Goal: Find specific page/section: Find specific page/section

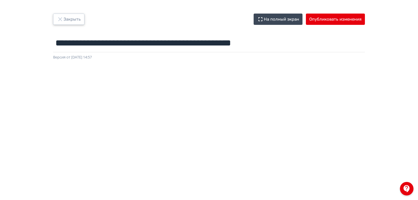
click at [67, 21] on button "Закрыть" at bounding box center [68, 19] width 31 height 11
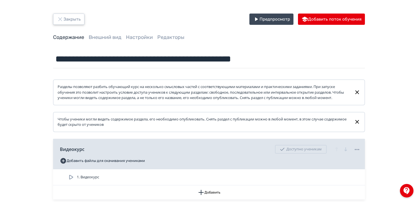
click at [67, 21] on button "Закрыть" at bounding box center [68, 19] width 31 height 11
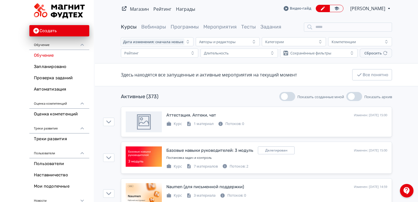
click at [359, 9] on span "[PERSON_NAME]" at bounding box center [369, 8] width 36 height 7
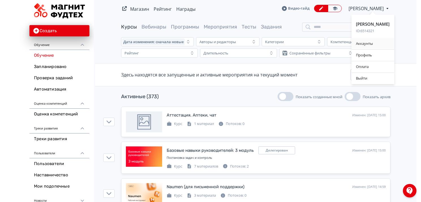
click at [364, 42] on div "Аккаунты" at bounding box center [372, 43] width 43 height 11
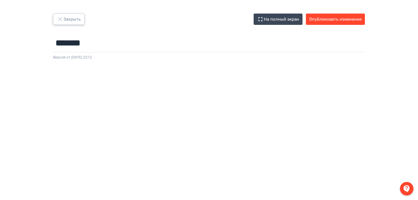
click at [63, 17] on icon "button" at bounding box center [60, 19] width 7 height 7
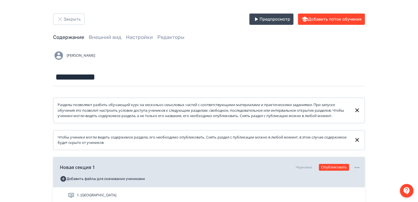
scroll to position [68, 0]
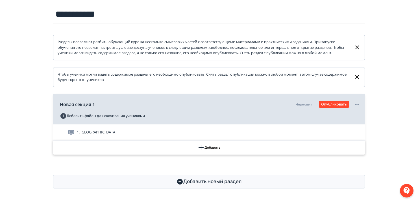
click at [202, 148] on icon "button" at bounding box center [201, 147] width 7 height 7
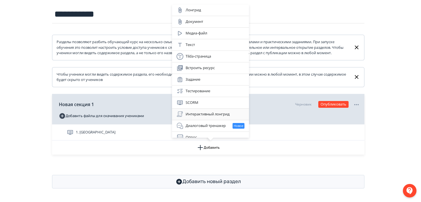
click at [194, 116] on div "Интерактивный лонгрид" at bounding box center [210, 114] width 68 height 7
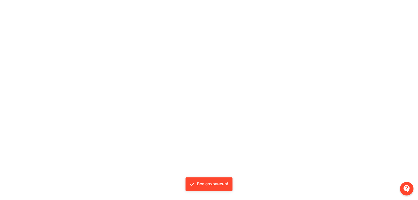
scroll to position [10, 1]
